Goal: Find specific page/section: Find specific page/section

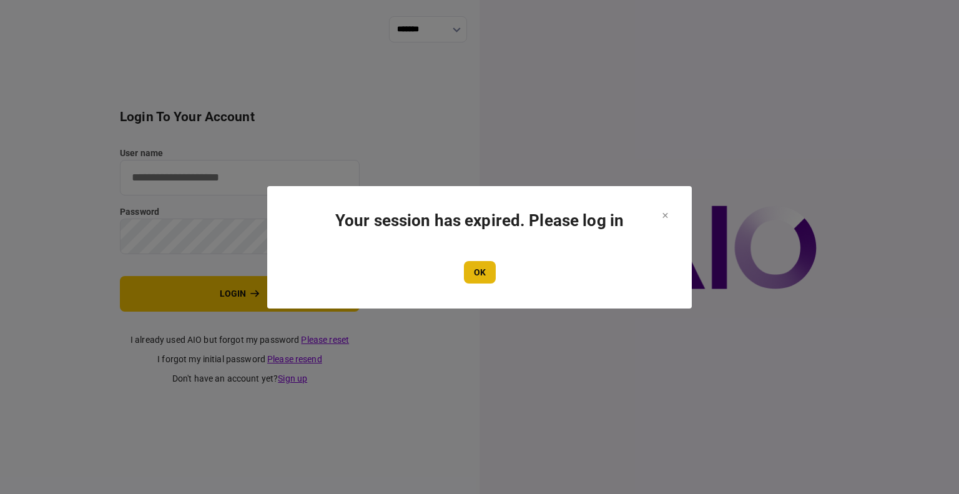
type input "****"
click at [480, 273] on button "OK" at bounding box center [480, 272] width 32 height 22
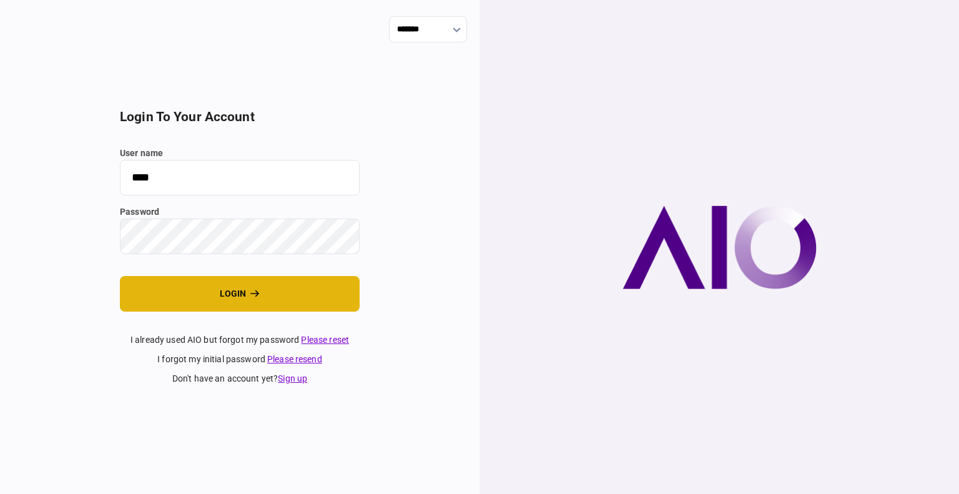
click at [217, 302] on button "login" at bounding box center [240, 294] width 240 height 36
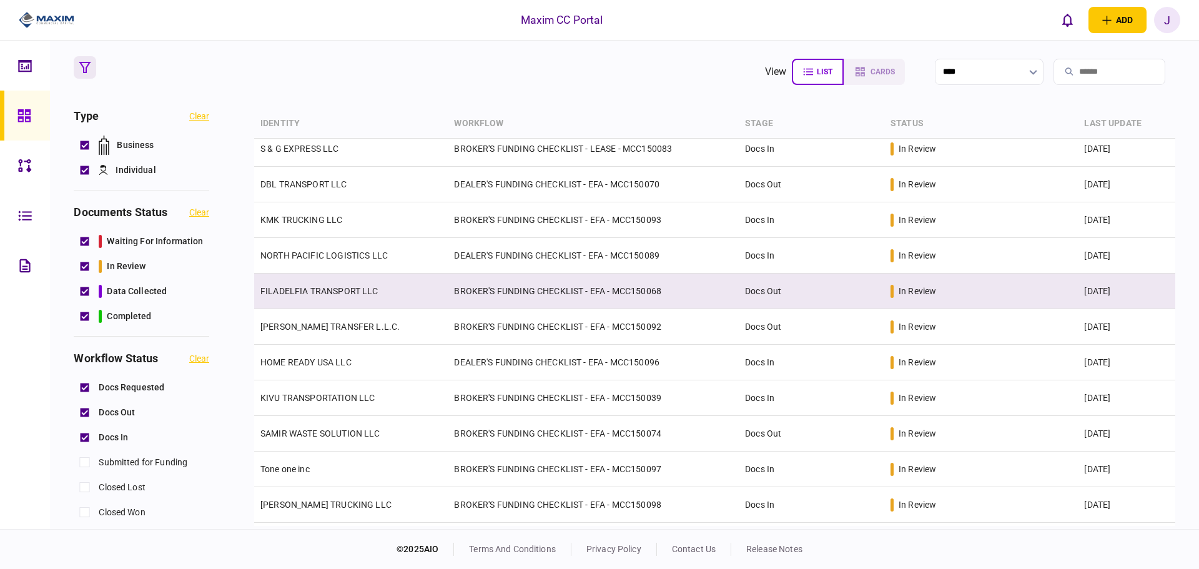
scroll to position [125, 0]
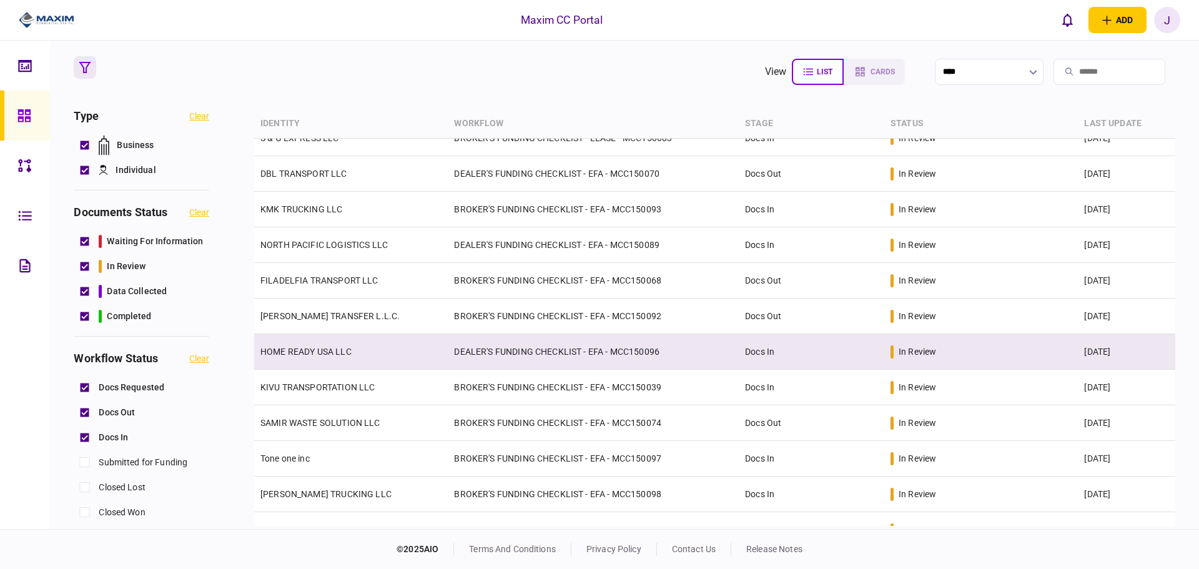
click at [330, 343] on td "HOME READY USA LLC" at bounding box center [351, 352] width 194 height 36
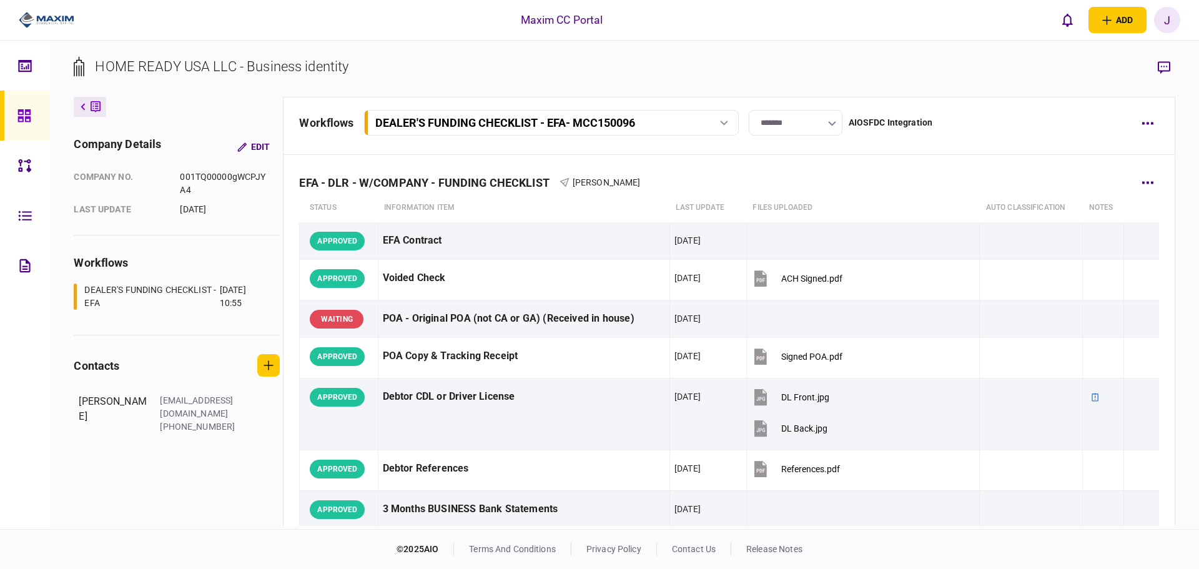
drag, startPoint x: 672, startPoint y: 183, endPoint x: 301, endPoint y: 178, distance: 371.0
click at [301, 178] on div "EFA - DLR - W/COMPANY - FUNDING CHECKLIST Shadie Alcaraz" at bounding box center [728, 175] width 859 height 38
click at [518, 180] on div "EFA - DLR - W/COMPANY - FUNDING CHECKLIST Shadie Alcaraz" at bounding box center [728, 175] width 859 height 38
drag, startPoint x: 403, startPoint y: 66, endPoint x: 63, endPoint y: 75, distance: 340.5
click at [63, 75] on div "HOME READY USA LLC - Business identity company details Edit company no. 001TQ00…" at bounding box center [624, 285] width 1149 height 488
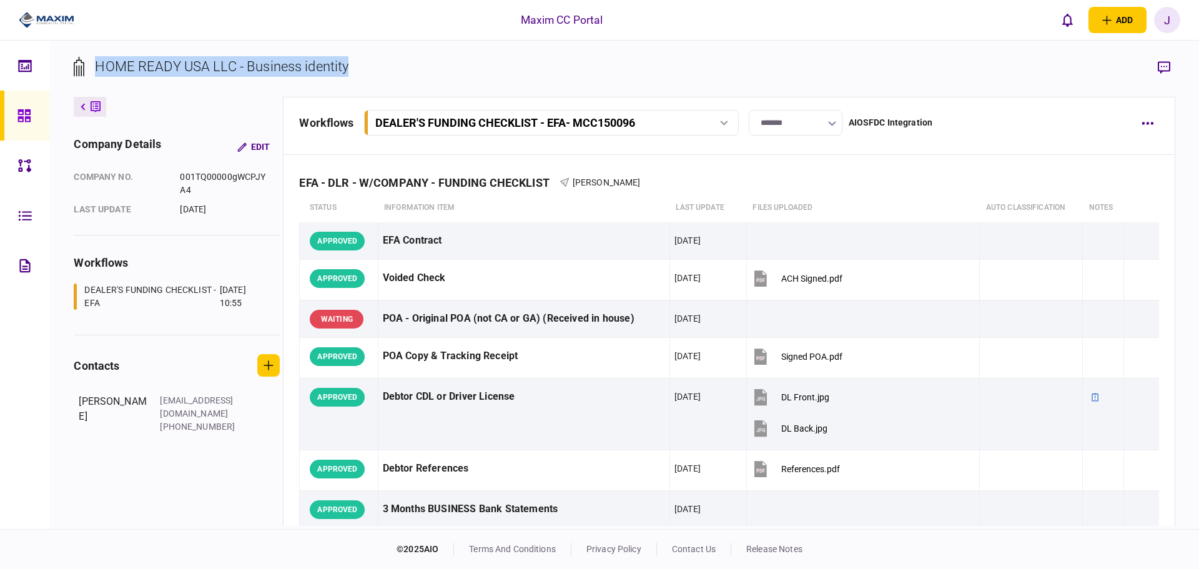
click at [424, 84] on section "HOME READY USA LLC - Business identity" at bounding box center [624, 76] width 1101 height 41
click at [518, 92] on section "HOME READY USA LLC - Business identity" at bounding box center [624, 76] width 1101 height 41
drag, startPoint x: 412, startPoint y: 66, endPoint x: 87, endPoint y: 76, distance: 325.5
click at [87, 76] on section "HOME READY USA LLC - Business identity" at bounding box center [624, 76] width 1101 height 41
click at [355, 72] on section "HOME READY USA LLC - Business identity" at bounding box center [624, 76] width 1101 height 41
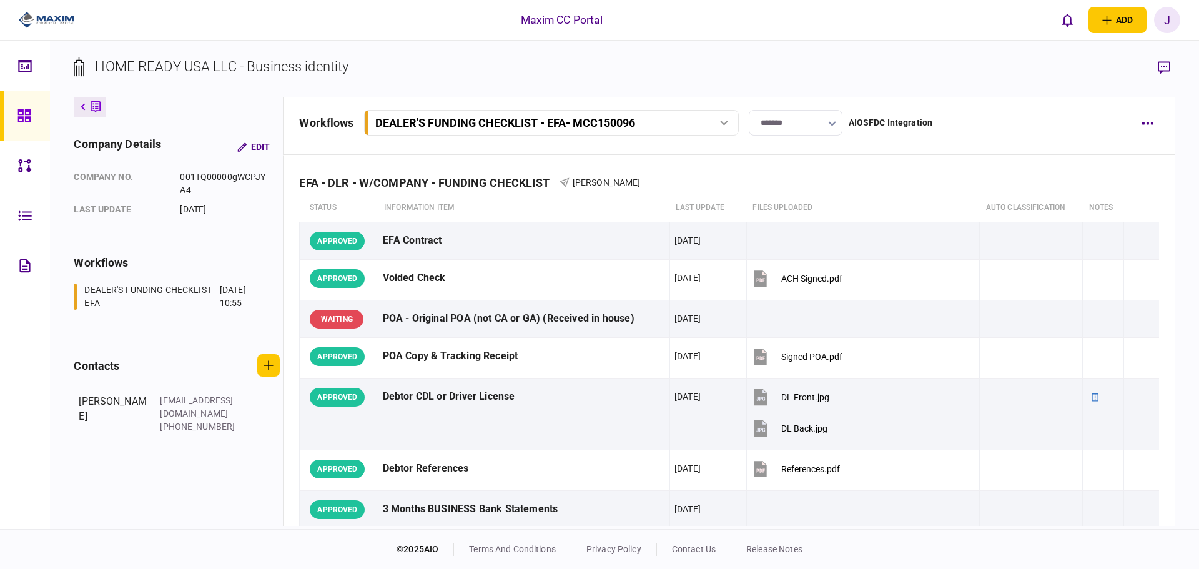
click at [300, 62] on div "HOME READY USA LLC - Business identity" at bounding box center [222, 66] width 254 height 21
click at [249, 63] on div "HOME READY USA LLC - Business identity" at bounding box center [222, 66] width 254 height 21
click at [323, 62] on div "HOME READY USA LLC - Business identity" at bounding box center [222, 66] width 254 height 21
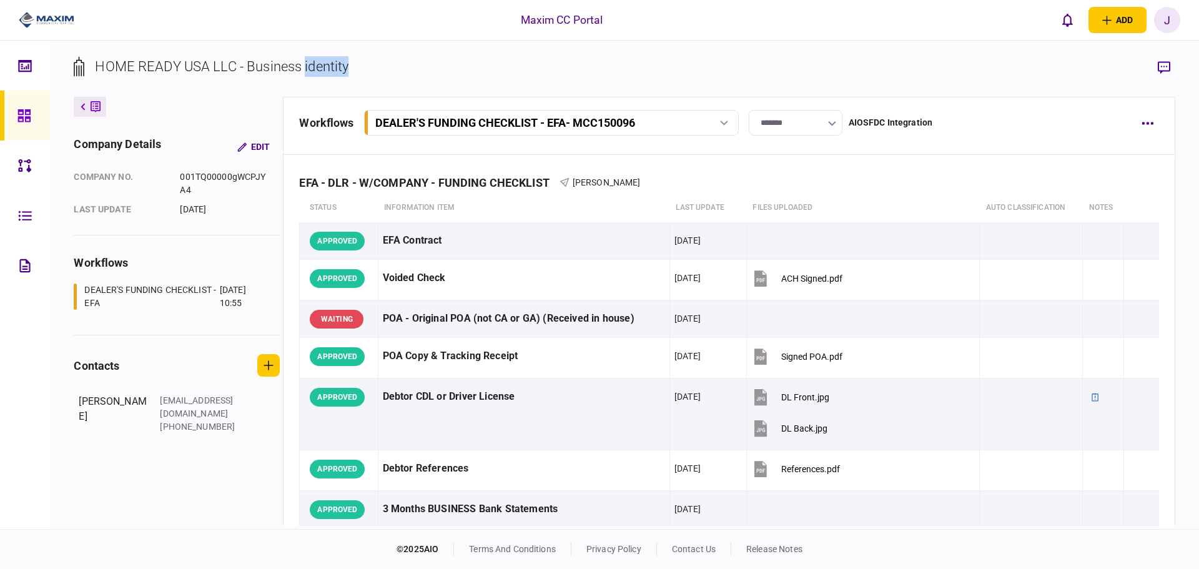
click at [323, 62] on div "HOME READY USA LLC - Business identity" at bounding box center [222, 66] width 254 height 21
click at [257, 63] on div "HOME READY USA LLC - Business identity" at bounding box center [222, 66] width 254 height 21
click at [206, 64] on div "HOME READY USA LLC - Business identity" at bounding box center [222, 66] width 254 height 21
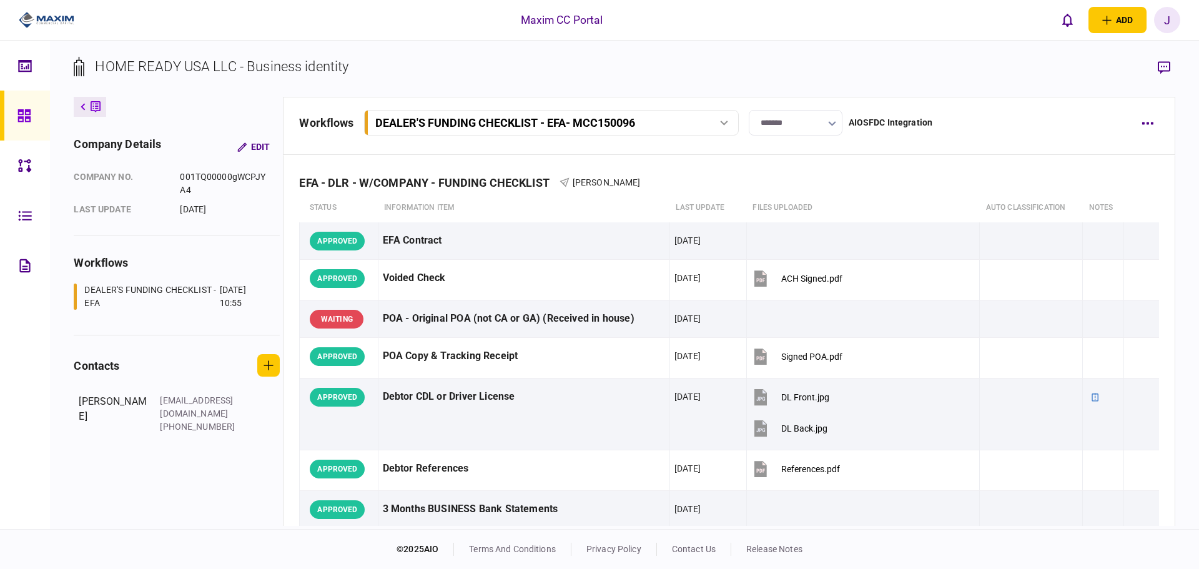
click at [172, 67] on div "HOME READY USA LLC - Business identity" at bounding box center [222, 66] width 254 height 21
click at [186, 67] on div "HOME READY USA LLC - Business identity" at bounding box center [222, 66] width 254 height 21
drag, startPoint x: 612, startPoint y: 25, endPoint x: 442, endPoint y: 26, distance: 169.9
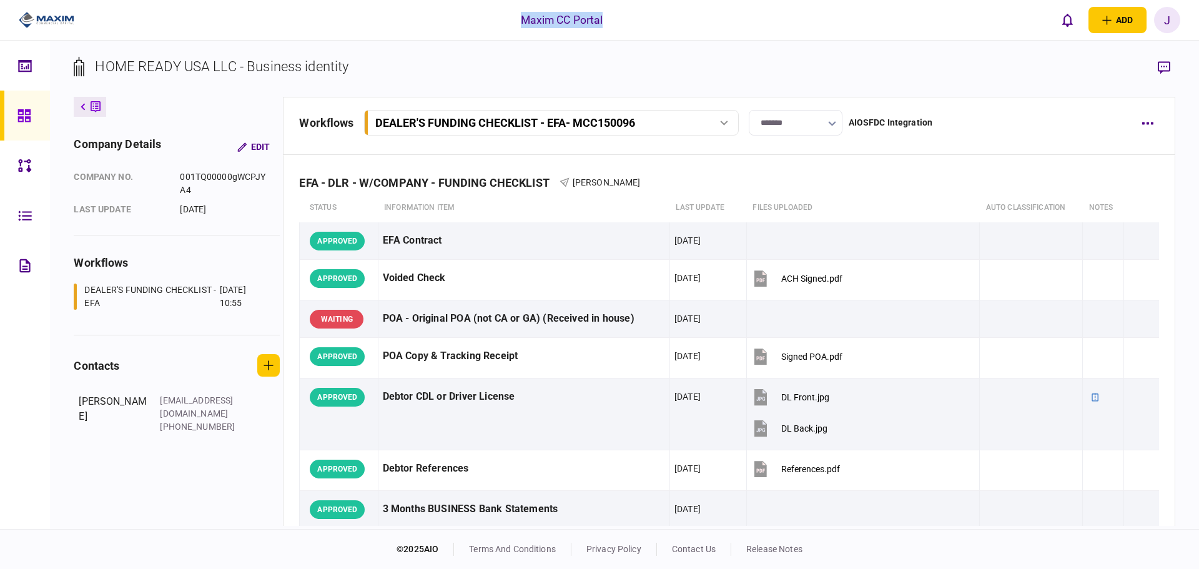
click at [442, 26] on div "Maxim CC Portal add business identity individual identity J J Juan Guevara juan…" at bounding box center [599, 20] width 1199 height 40
click at [363, 69] on section "HOME READY USA LLC - Business identity" at bounding box center [624, 76] width 1101 height 41
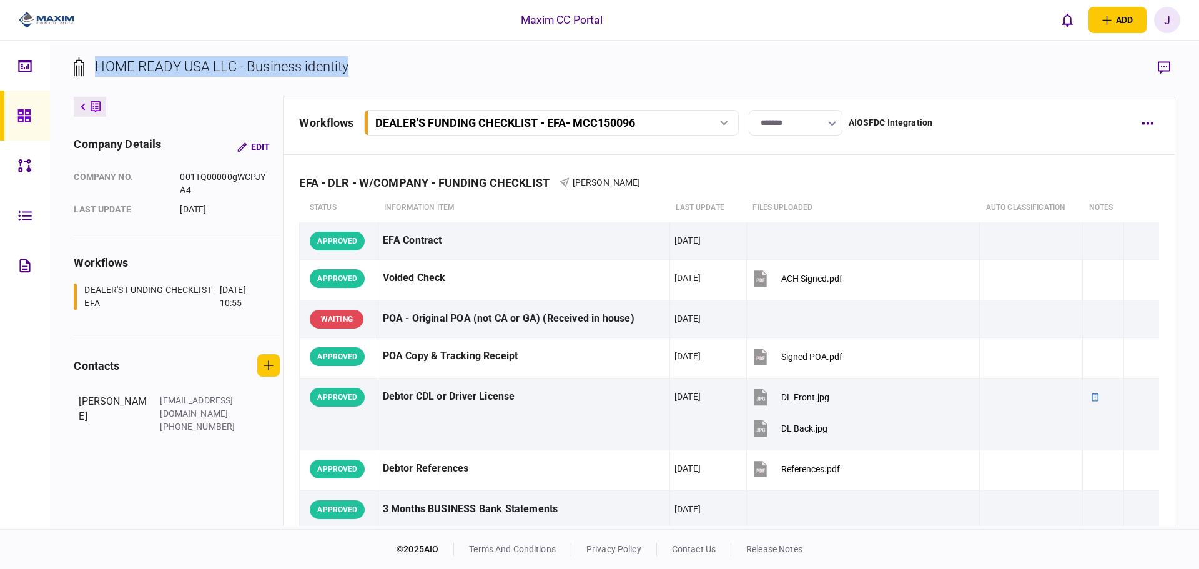
drag, startPoint x: 363, startPoint y: 69, endPoint x: 99, endPoint y: 66, distance: 263.6
click at [99, 66] on section "HOME READY USA LLC - Business identity" at bounding box center [624, 76] width 1101 height 41
click at [102, 66] on div "HOME READY USA LLC - Business identity" at bounding box center [222, 66] width 254 height 21
click at [159, 62] on div "HOME READY USA LLC - Business identity" at bounding box center [222, 66] width 254 height 21
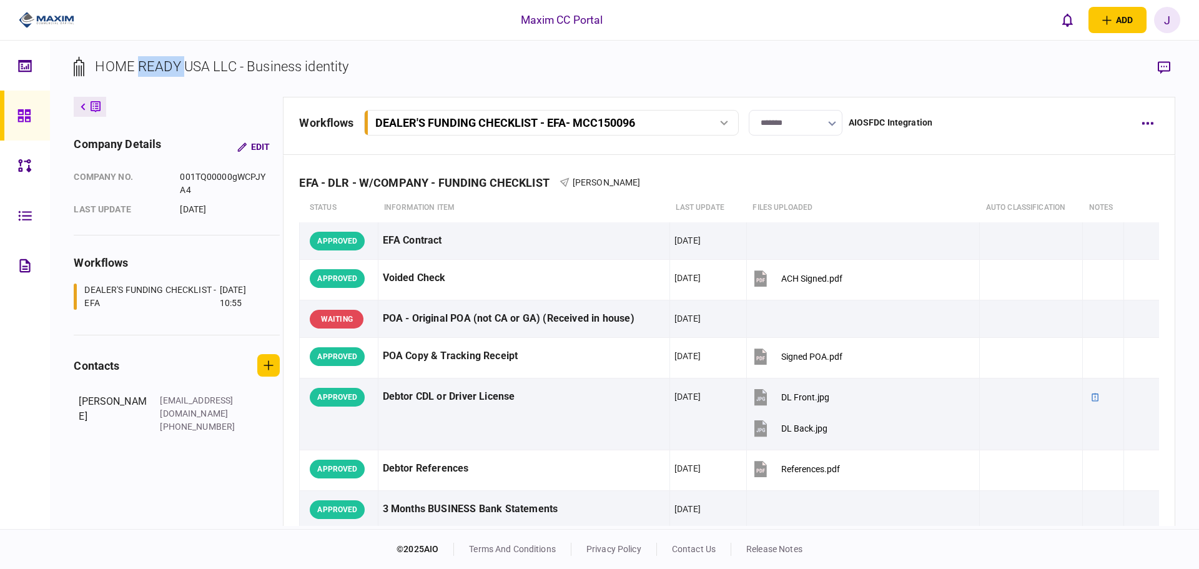
drag, startPoint x: 159, startPoint y: 62, endPoint x: 195, endPoint y: 62, distance: 35.6
click at [160, 62] on div "HOME READY USA LLC - Business identity" at bounding box center [222, 66] width 254 height 21
click at [195, 62] on div "HOME READY USA LLC - Business identity" at bounding box center [222, 66] width 254 height 21
click at [220, 62] on div "HOME READY USA LLC - Business identity" at bounding box center [222, 66] width 254 height 21
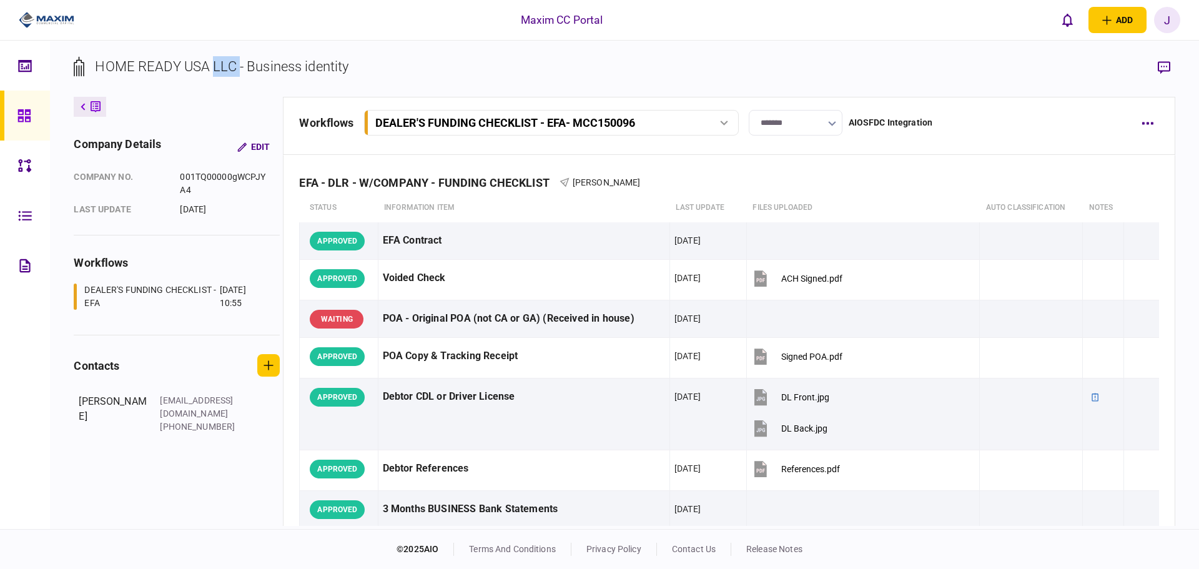
click at [220, 62] on div "HOME READY USA LLC - Business identity" at bounding box center [222, 66] width 254 height 21
click at [317, 64] on div "HOME READY USA LLC - Business identity" at bounding box center [222, 66] width 254 height 21
click at [285, 64] on div "HOME READY USA LLC - Business identity" at bounding box center [222, 66] width 254 height 21
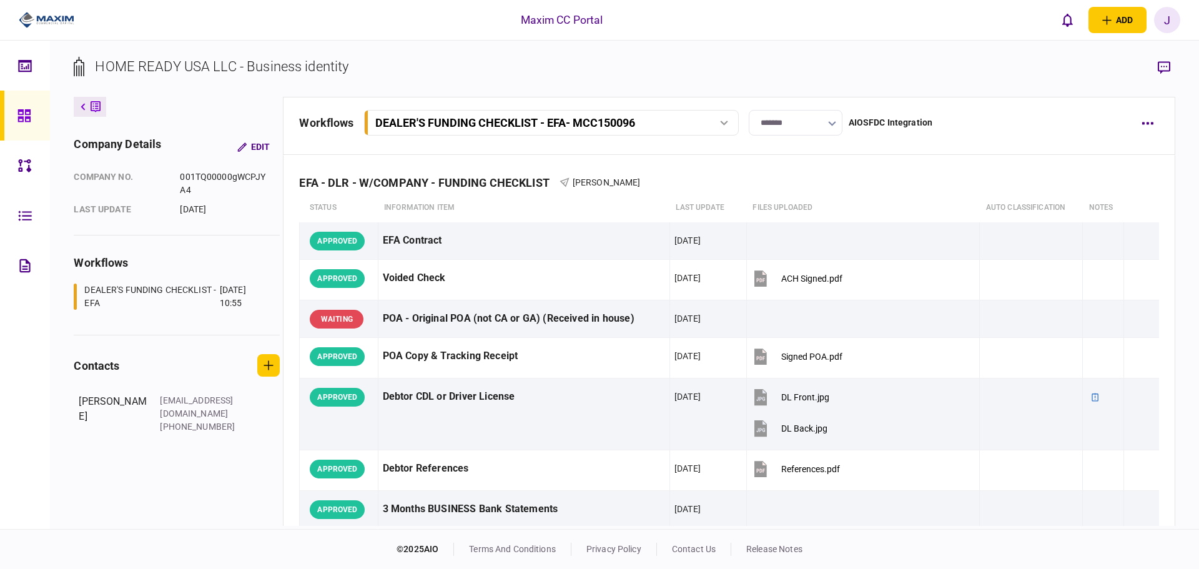
click at [337, 62] on div "HOME READY USA LLC - Business identity" at bounding box center [222, 66] width 254 height 21
drag, startPoint x: 382, startPoint y: 66, endPoint x: 98, endPoint y: 73, distance: 283.6
click at [98, 73] on section "HOME READY USA LLC - Business identity" at bounding box center [624, 76] width 1101 height 41
click at [119, 72] on div "HOME READY USA LLC - Business identity" at bounding box center [222, 66] width 254 height 21
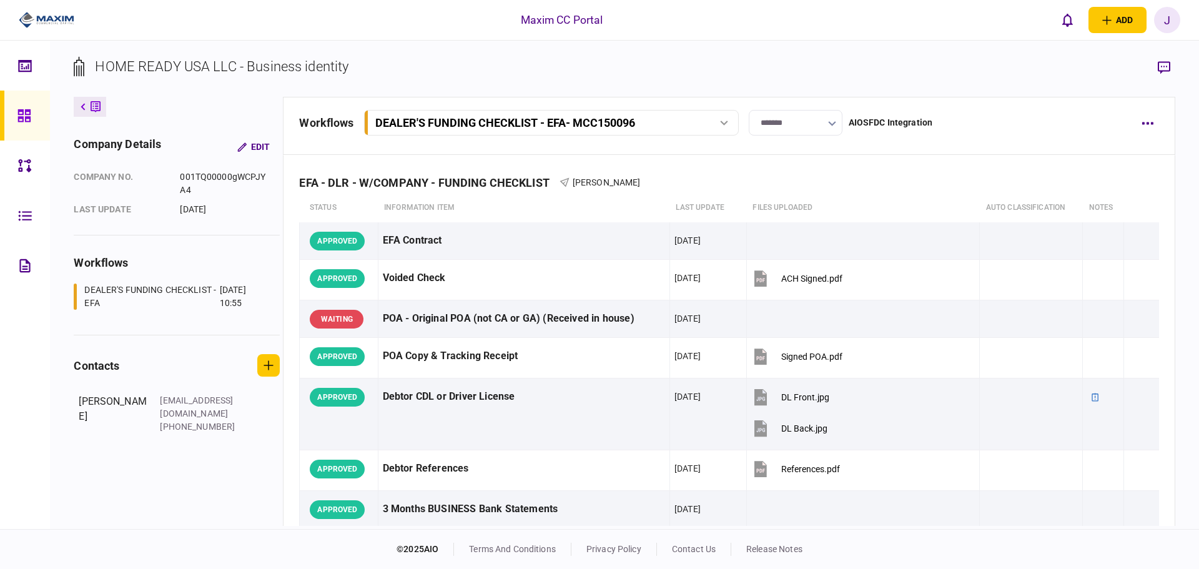
click at [162, 68] on div "HOME READY USA LLC - Business identity" at bounding box center [222, 66] width 254 height 21
click at [187, 67] on div "HOME READY USA LLC - Business identity" at bounding box center [222, 66] width 254 height 21
click at [162, 67] on div "HOME READY USA LLC - Business identity" at bounding box center [222, 66] width 254 height 21
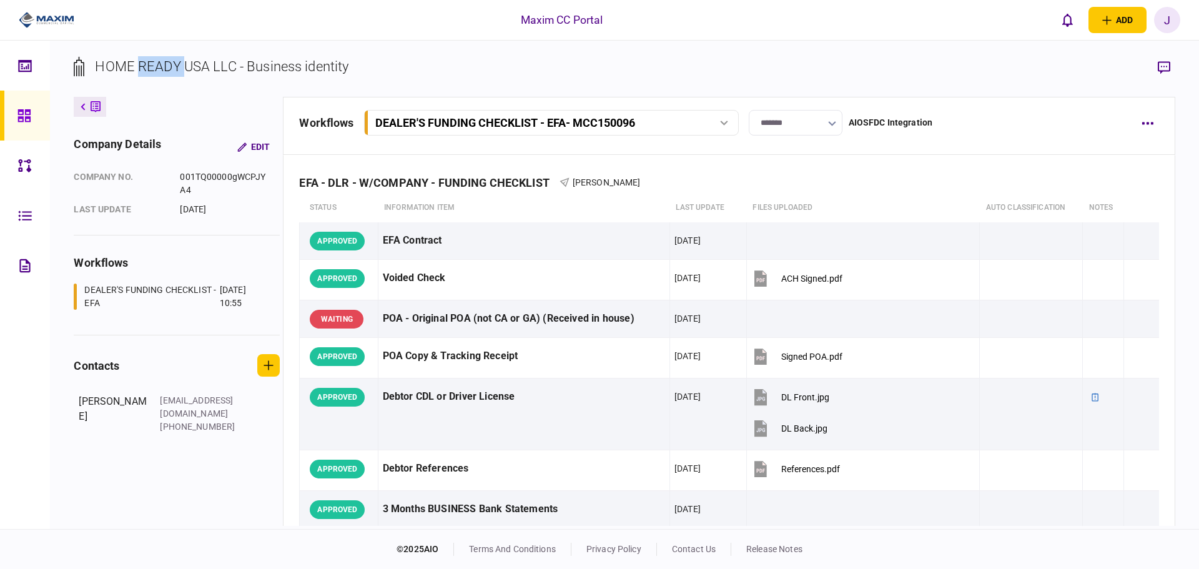
click at [162, 67] on div "HOME READY USA LLC - Business identity" at bounding box center [222, 66] width 254 height 21
drag, startPoint x: 97, startPoint y: 66, endPoint x: 237, endPoint y: 61, distance: 140.0
click at [237, 61] on div "HOME READY USA LLC - Business identity" at bounding box center [222, 66] width 254 height 21
click at [272, 72] on div "HOME READY USA LLC - Business identity" at bounding box center [222, 66] width 254 height 21
drag, startPoint x: 272, startPoint y: 72, endPoint x: 261, endPoint y: 66, distance: 12.3
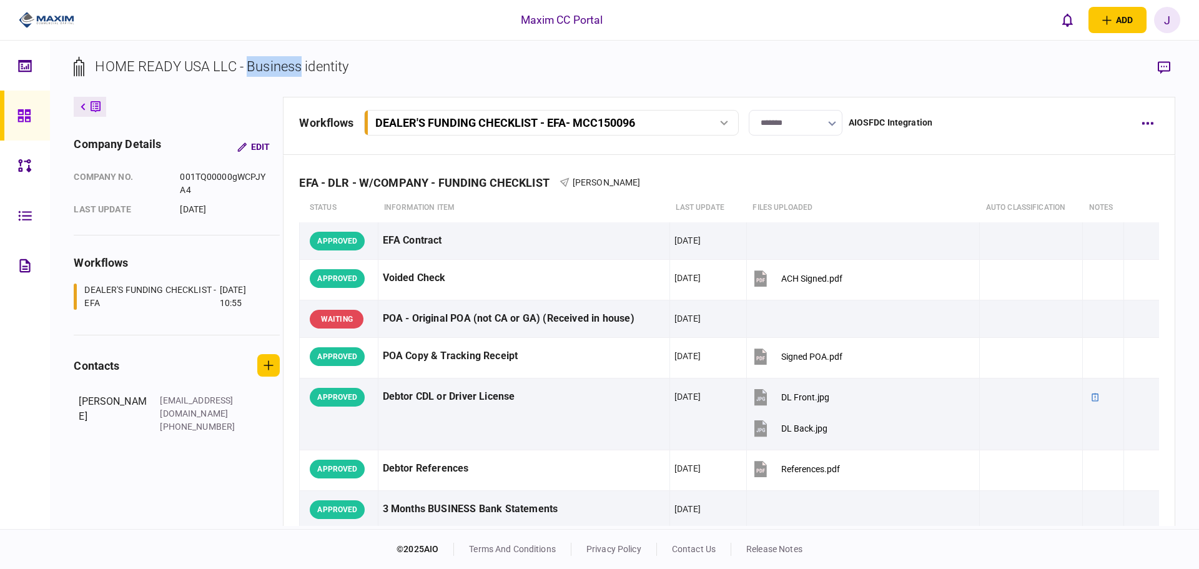
click at [264, 67] on div "HOME READY USA LLC - Business identity" at bounding box center [222, 66] width 254 height 21
click at [322, 57] on div "HOME READY USA LLC - Business identity" at bounding box center [222, 66] width 254 height 21
click at [327, 65] on div "HOME READY USA LLC - Business identity" at bounding box center [222, 66] width 254 height 21
click at [277, 64] on div "HOME READY USA LLC - Business identity" at bounding box center [222, 66] width 254 height 21
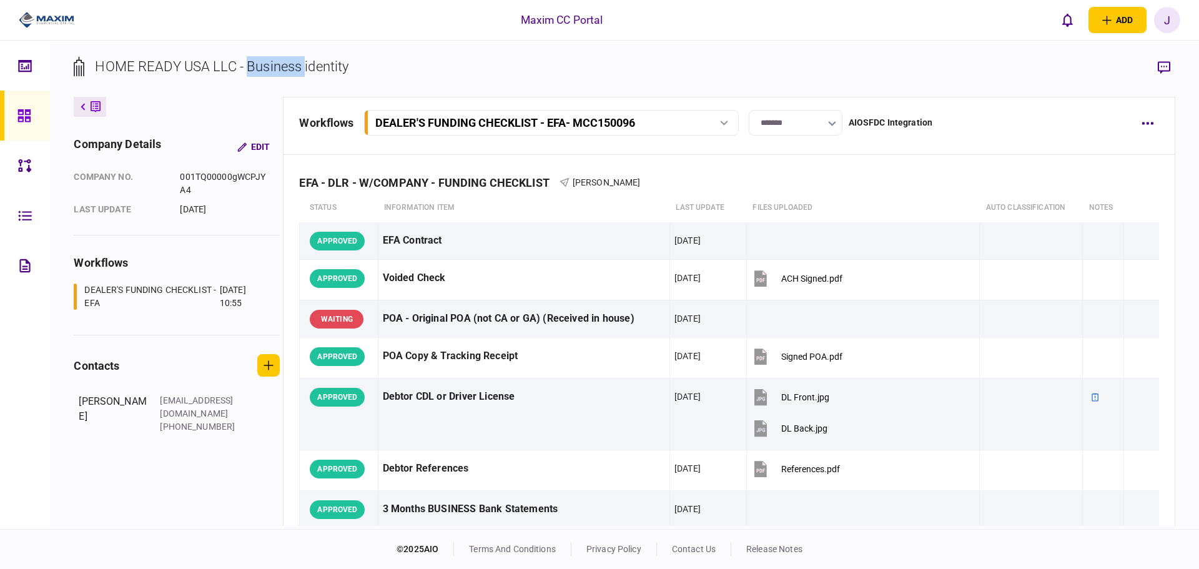
click at [277, 64] on div "HOME READY USA LLC - Business identity" at bounding box center [222, 66] width 254 height 21
click at [348, 66] on div "HOME READY USA LLC - Business identity" at bounding box center [222, 66] width 254 height 21
click at [367, 70] on section "HOME READY USA LLC - Business identity" at bounding box center [624, 76] width 1101 height 41
drag, startPoint x: 353, startPoint y: 67, endPoint x: 249, endPoint y: 70, distance: 103.7
click at [249, 70] on section "HOME READY USA LLC - Business identity" at bounding box center [624, 76] width 1101 height 41
